Goal: Use online tool/utility: Use online tool/utility

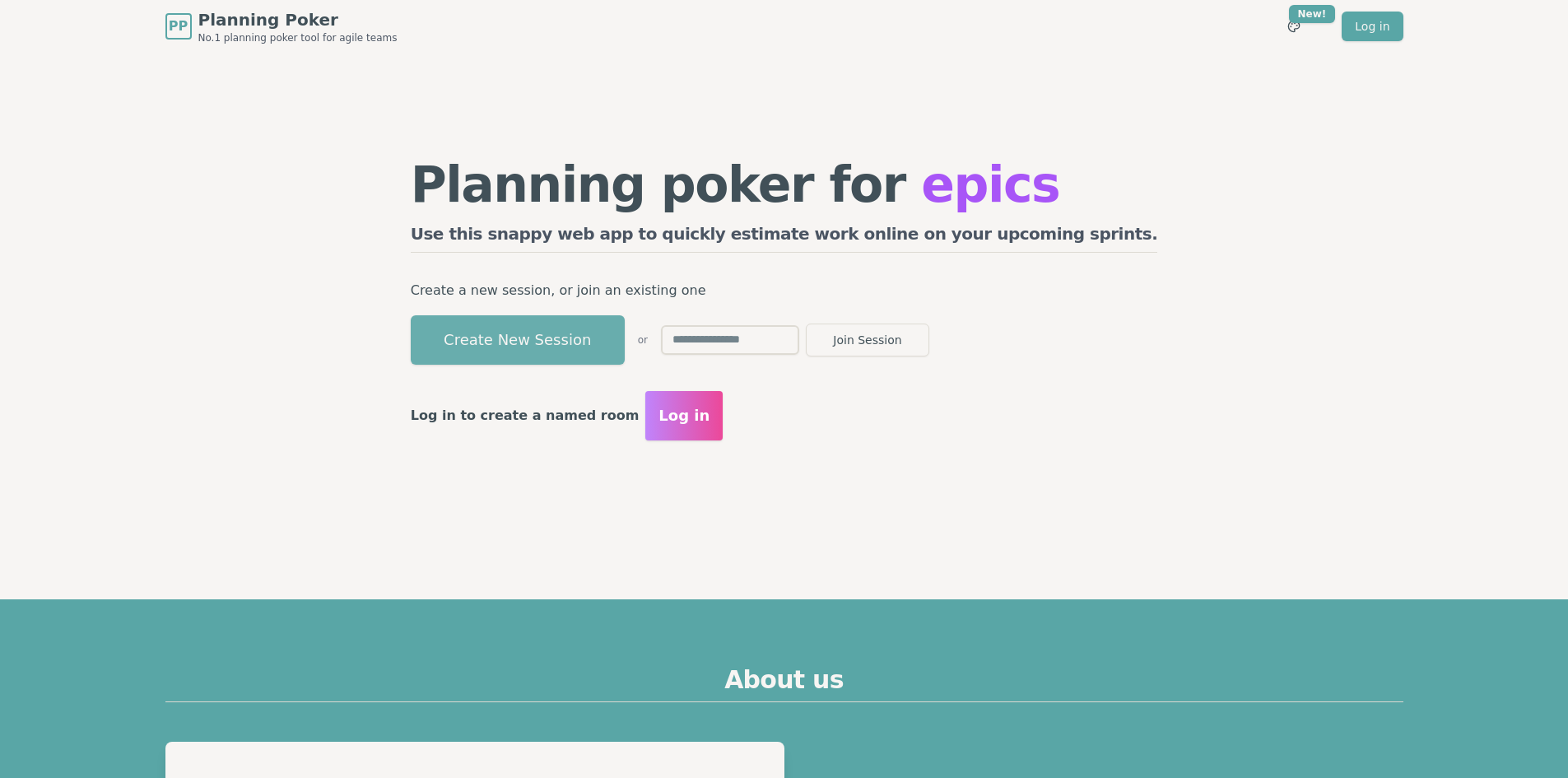
click at [608, 346] on button "Create New Session" at bounding box center [517, 339] width 214 height 50
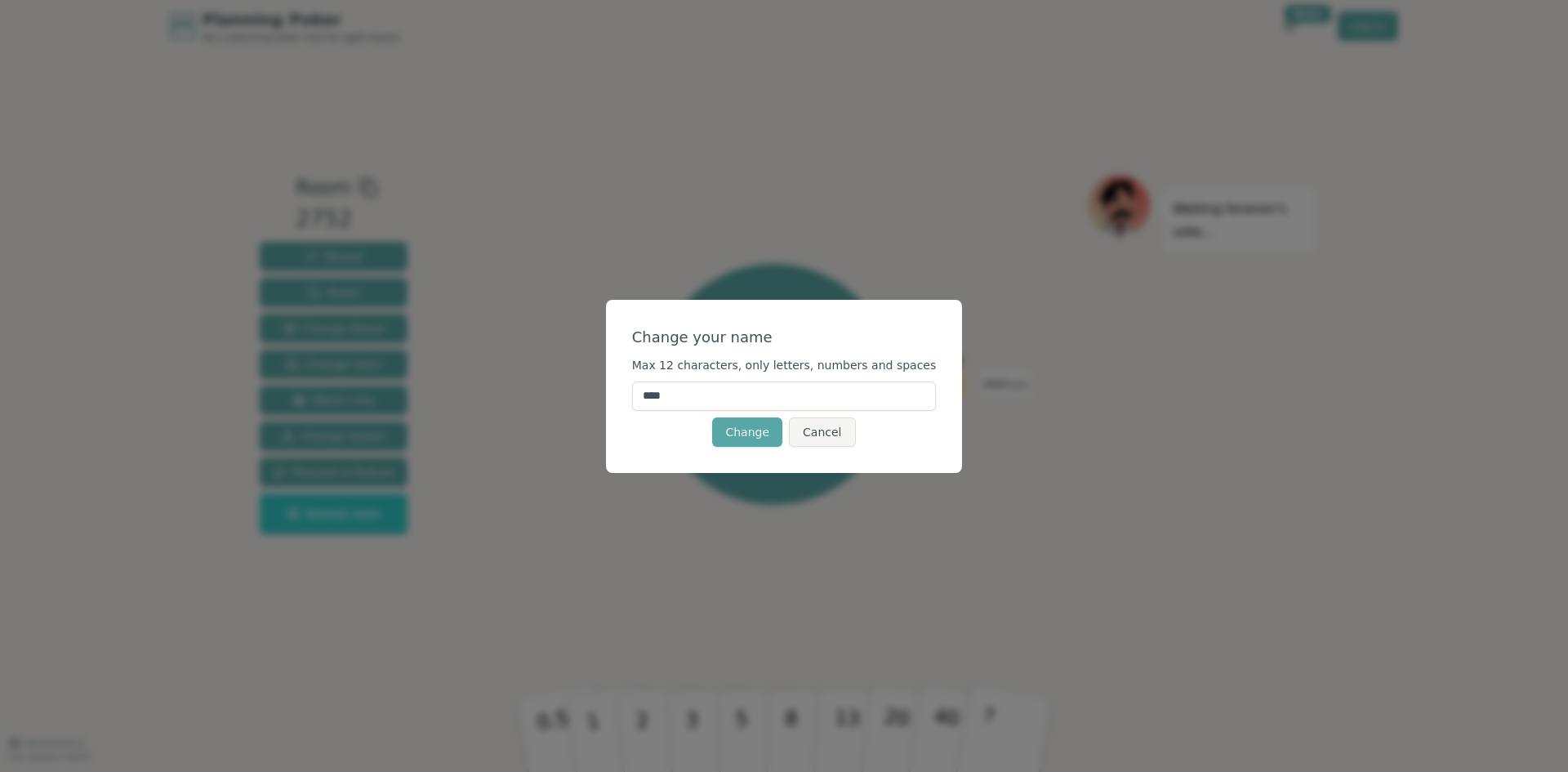
drag, startPoint x: 768, startPoint y: 402, endPoint x: 610, endPoint y: 382, distance: 159.3
click at [610, 382] on div "Change your name Max 12 characters, only letters, numbers and spaces **** Chang…" at bounding box center [784, 386] width 1568 height 772
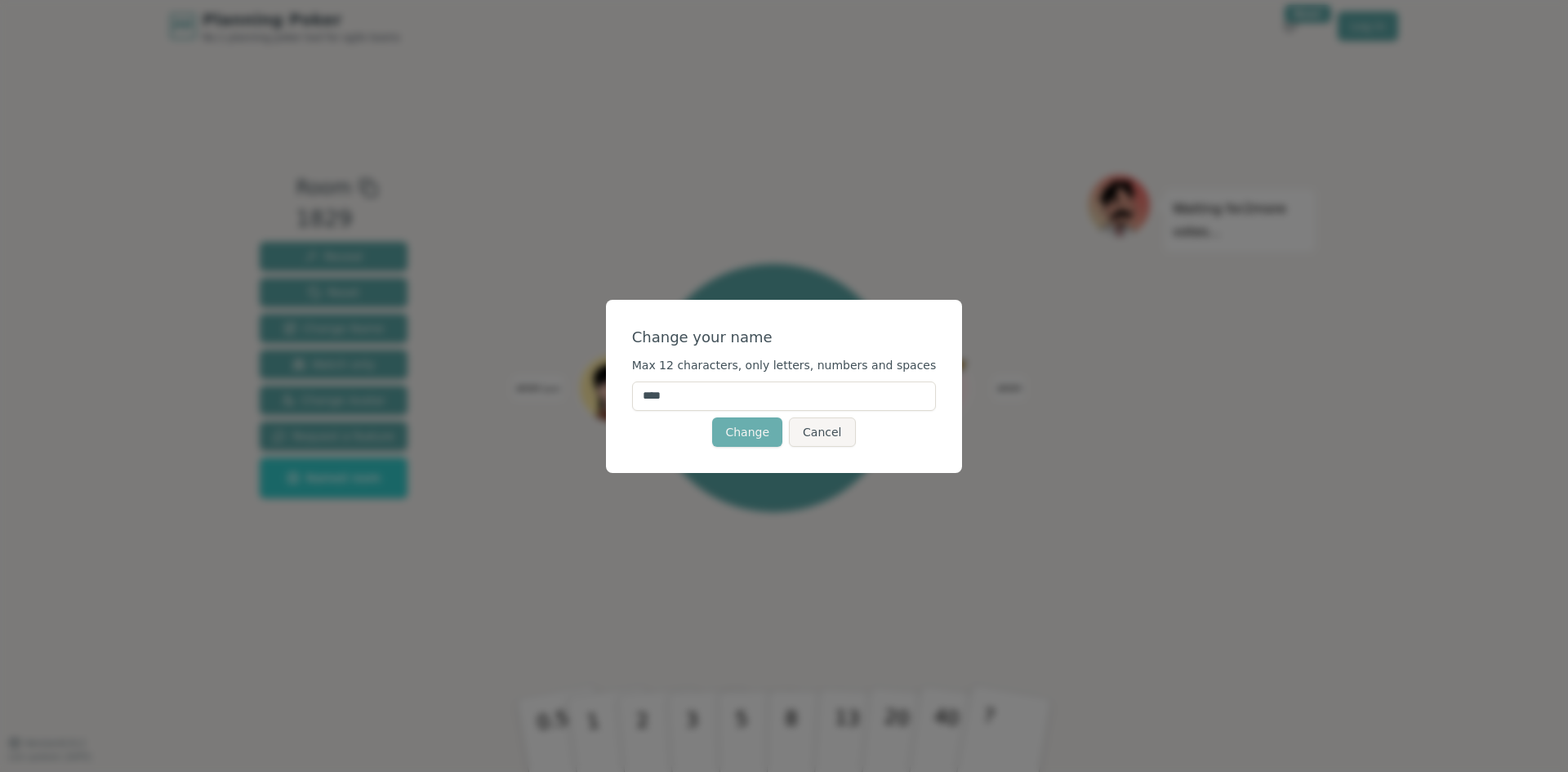
click at [763, 440] on button "Change" at bounding box center [748, 432] width 71 height 30
